Goal: Complete application form

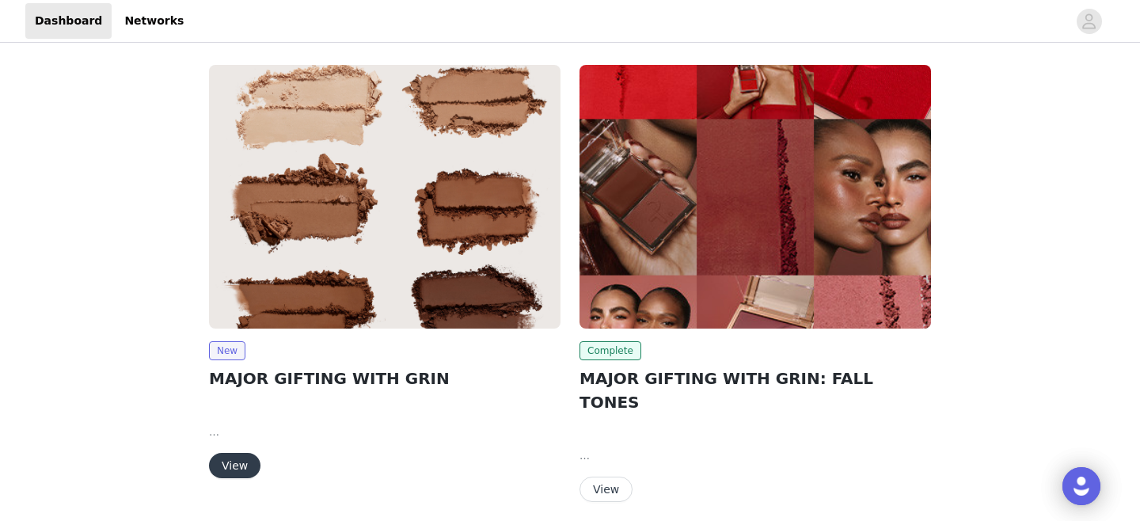
click at [362, 244] on img at bounding box center [385, 197] width 352 height 264
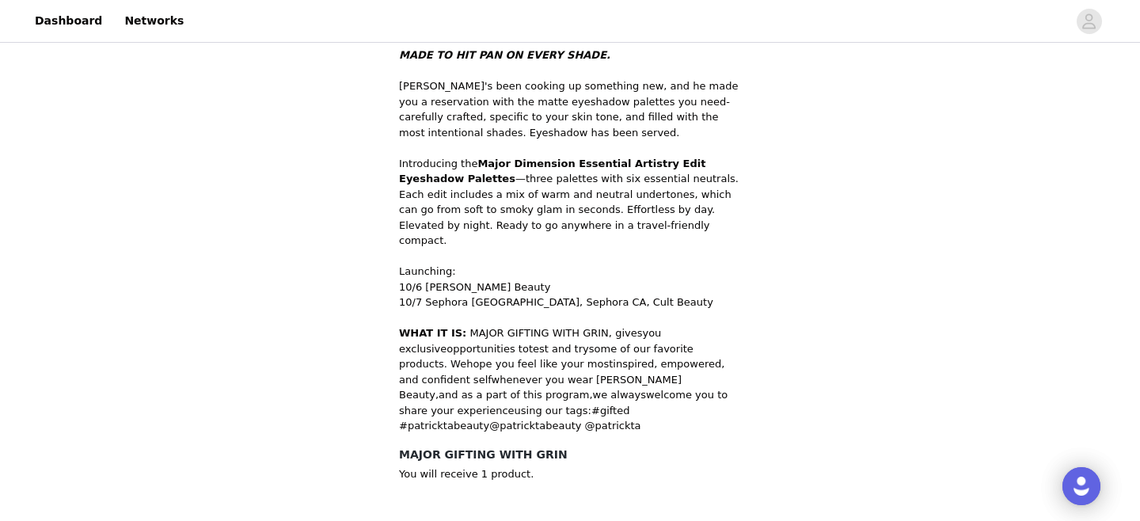
scroll to position [599, 0]
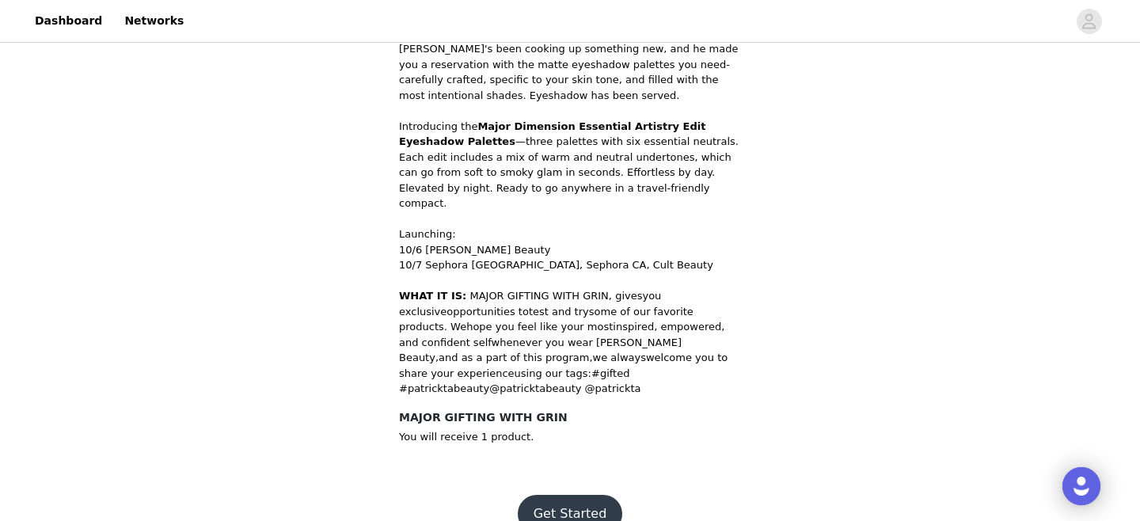
click at [579, 495] on button "Get Started" at bounding box center [570, 514] width 105 height 38
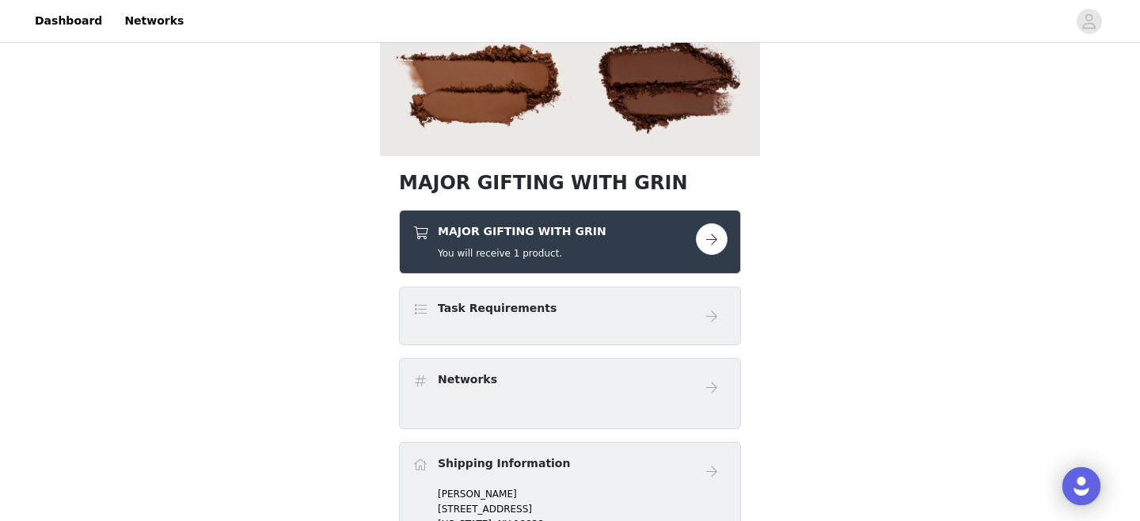
scroll to position [281, 0]
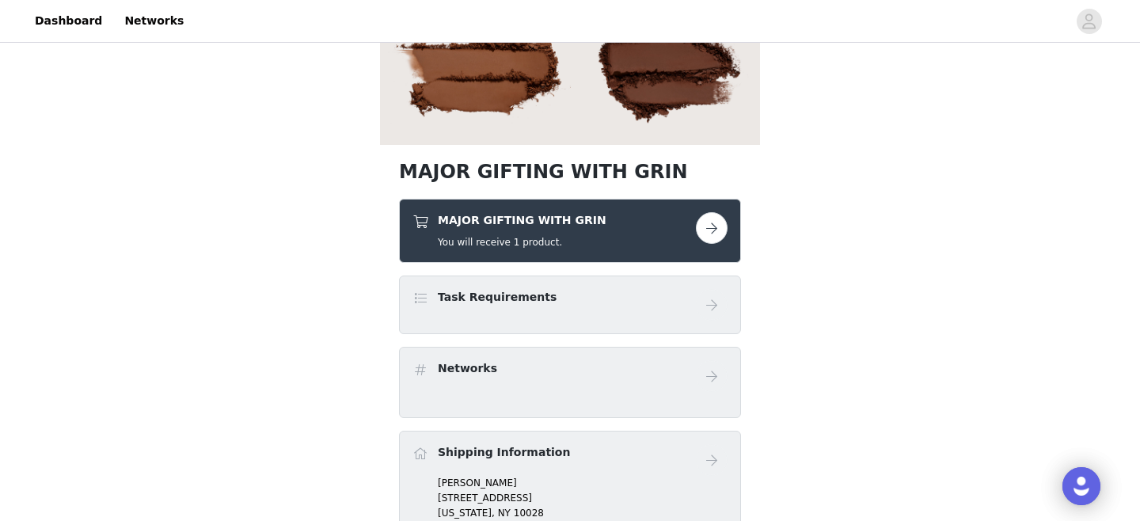
click at [709, 234] on button "button" at bounding box center [712, 228] width 32 height 32
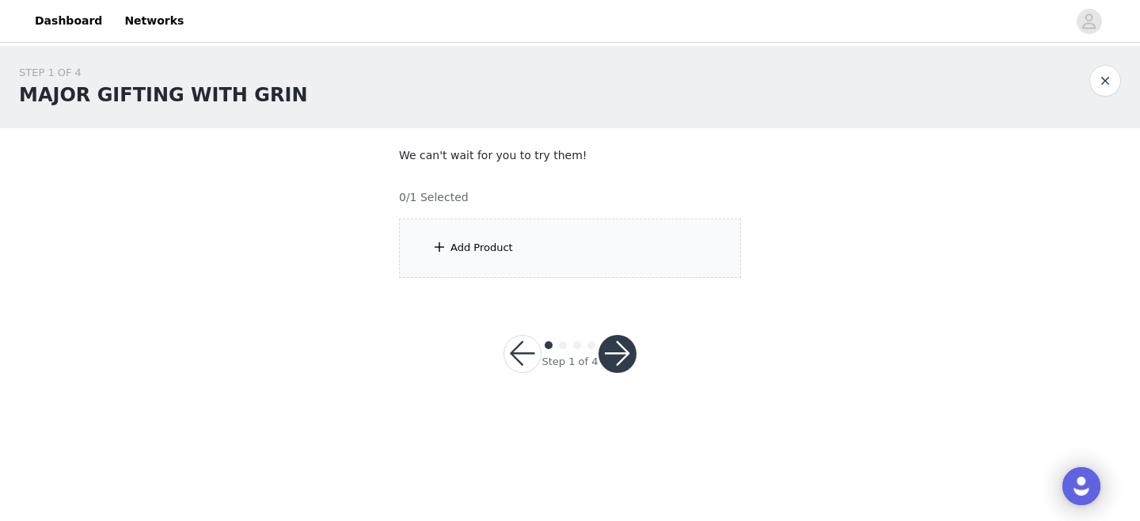
click at [495, 240] on div "Add Product" at bounding box center [481, 248] width 63 height 16
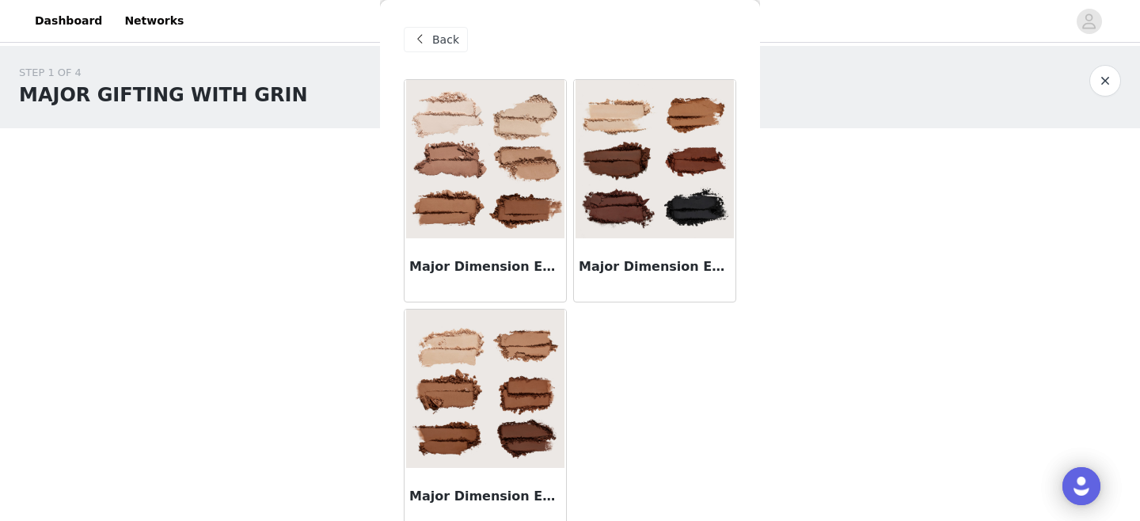
click at [504, 449] on img at bounding box center [485, 389] width 158 height 158
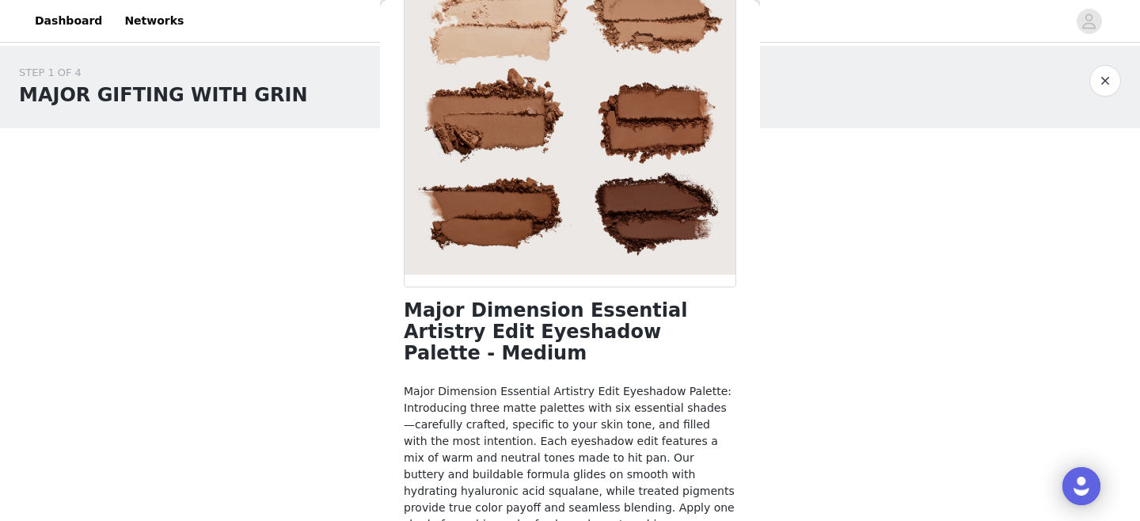
scroll to position [205, 0]
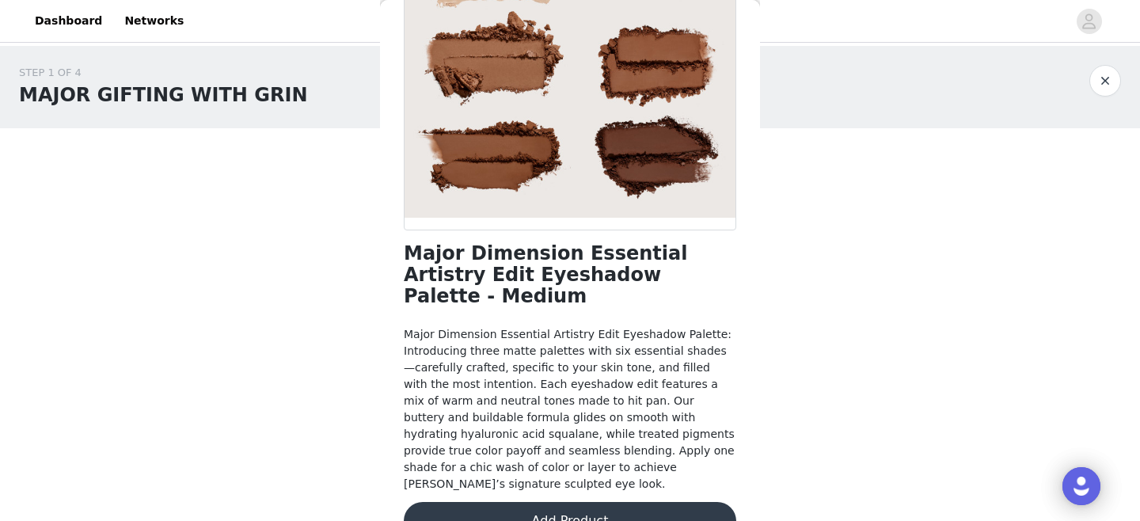
click at [557, 502] on button "Add Product" at bounding box center [570, 521] width 333 height 38
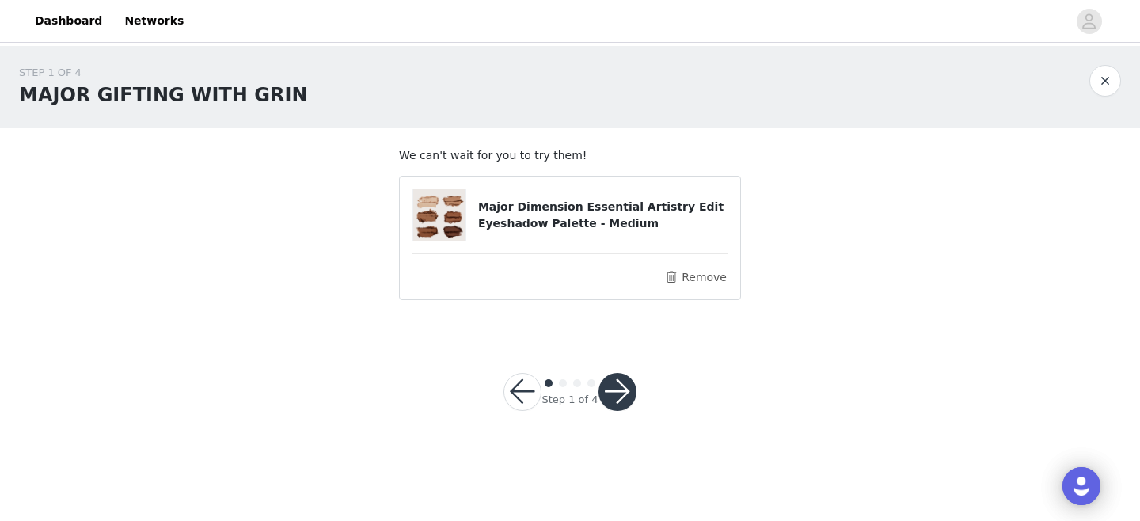
click at [624, 389] on button "button" at bounding box center [618, 392] width 38 height 38
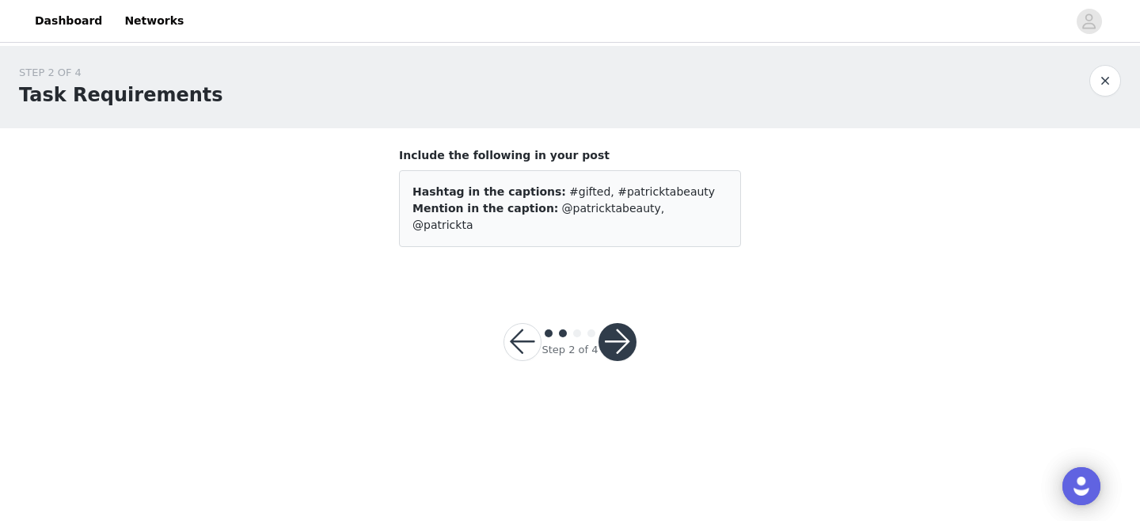
click at [620, 323] on button "button" at bounding box center [618, 342] width 38 height 38
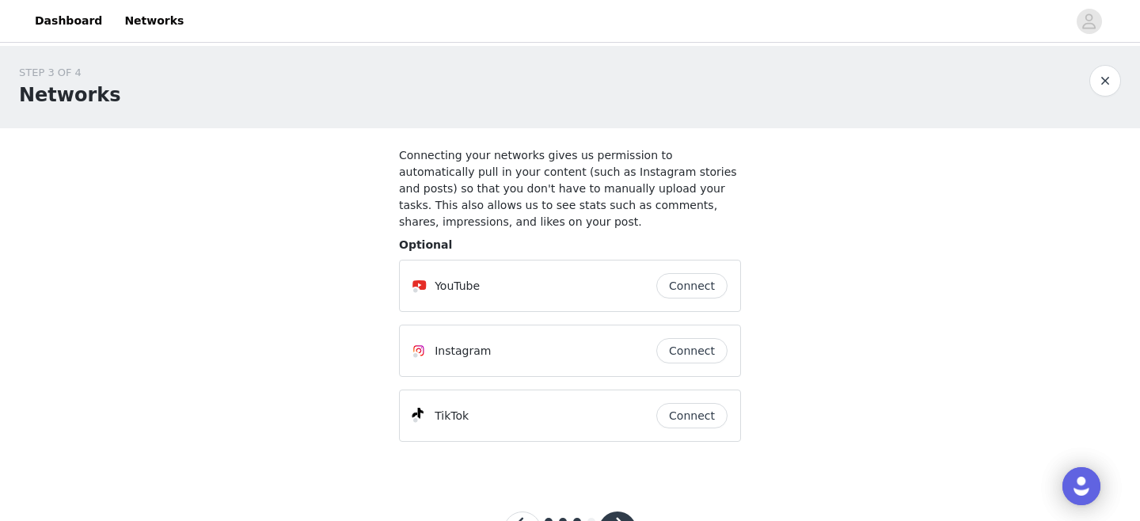
scroll to position [66, 0]
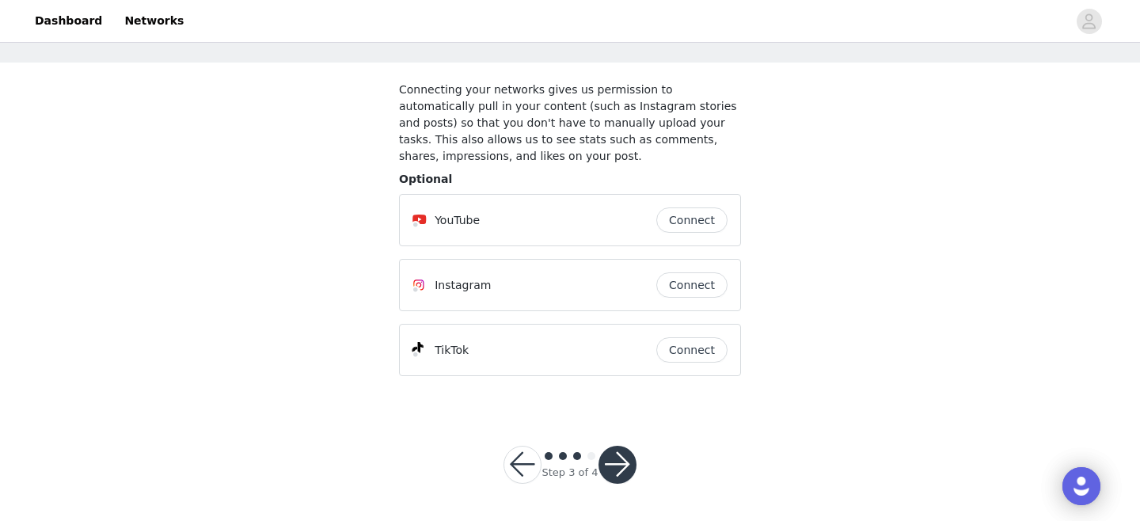
click at [616, 458] on button "button" at bounding box center [618, 465] width 38 height 38
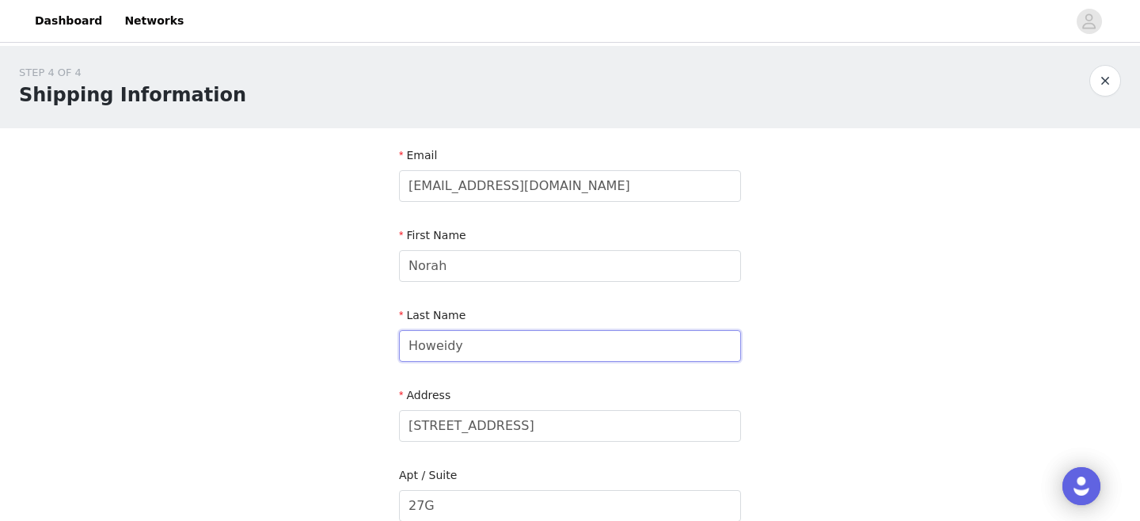
click at [456, 343] on input "Howeidy" at bounding box center [570, 346] width 342 height 32
type input "[PERSON_NAME]"
drag, startPoint x: 492, startPoint y: 184, endPoint x: 451, endPoint y: 184, distance: 40.4
click at [450, 184] on input "[EMAIL_ADDRESS][DOMAIN_NAME]" at bounding box center [570, 186] width 342 height 32
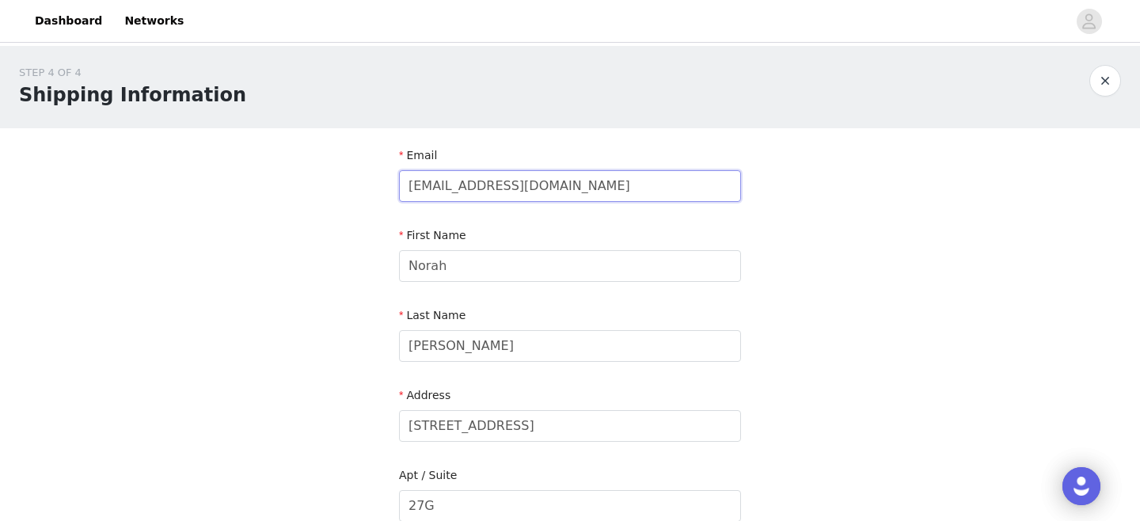
type input "[EMAIL_ADDRESS][DOMAIN_NAME]"
click at [885, 231] on div "STEP 4 OF 4 Shipping Information Email [PERSON_NAME][EMAIL_ADDRESS][DOMAIN_NAME…" at bounding box center [570, 506] width 1140 height 920
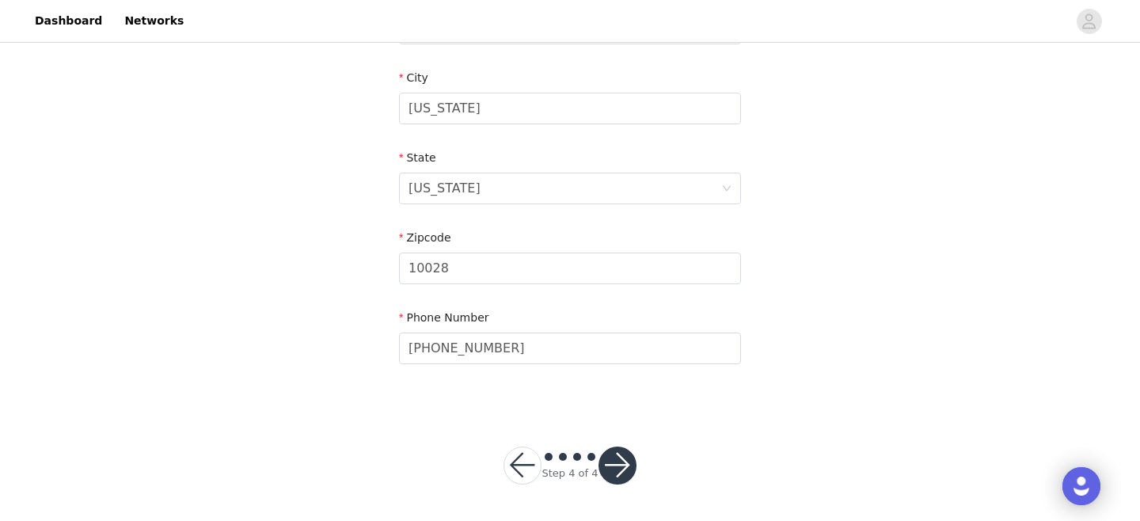
scroll to position [558, 0]
click at [633, 460] on button "button" at bounding box center [618, 465] width 38 height 38
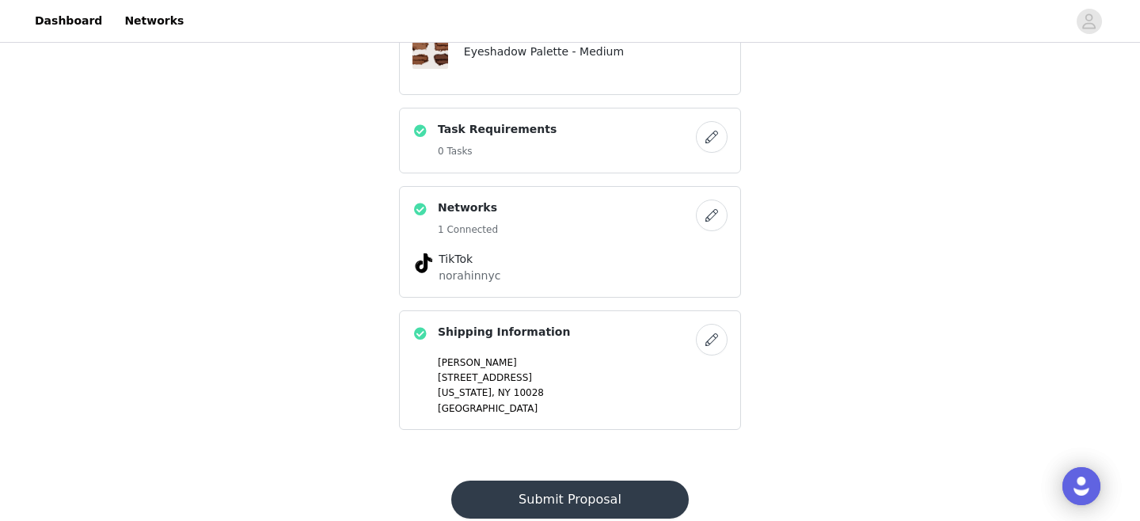
scroll to position [544, 0]
